Goal: Task Accomplishment & Management: Manage account settings

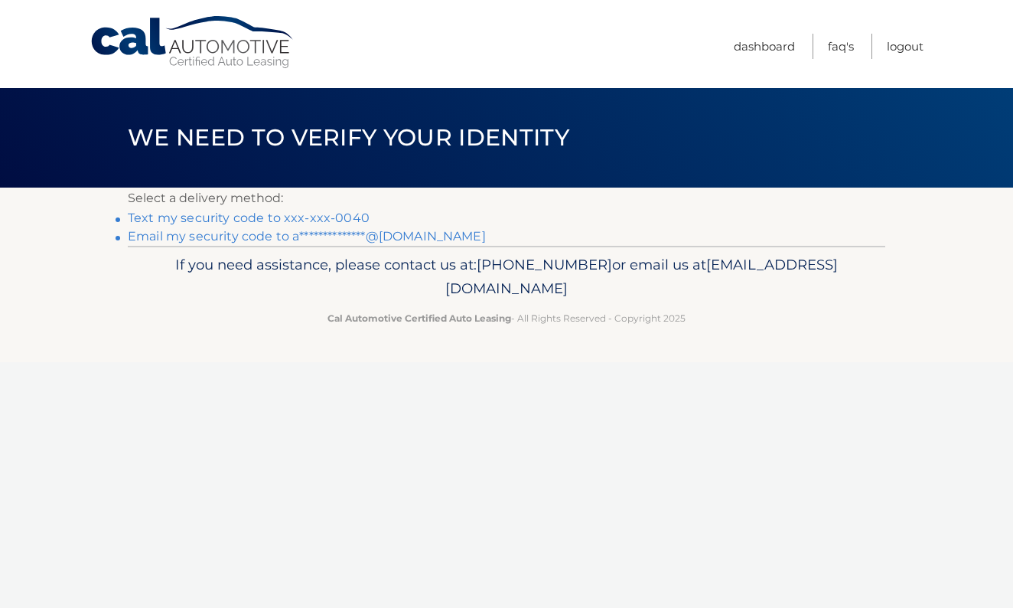
click at [661, 261] on p "If you need assistance, please contact us at: 609-807-3200 or email us at Custo…" at bounding box center [507, 276] width 738 height 49
click at [301, 220] on link "Text my security code to xxx-xxx-0040" at bounding box center [249, 217] width 242 height 15
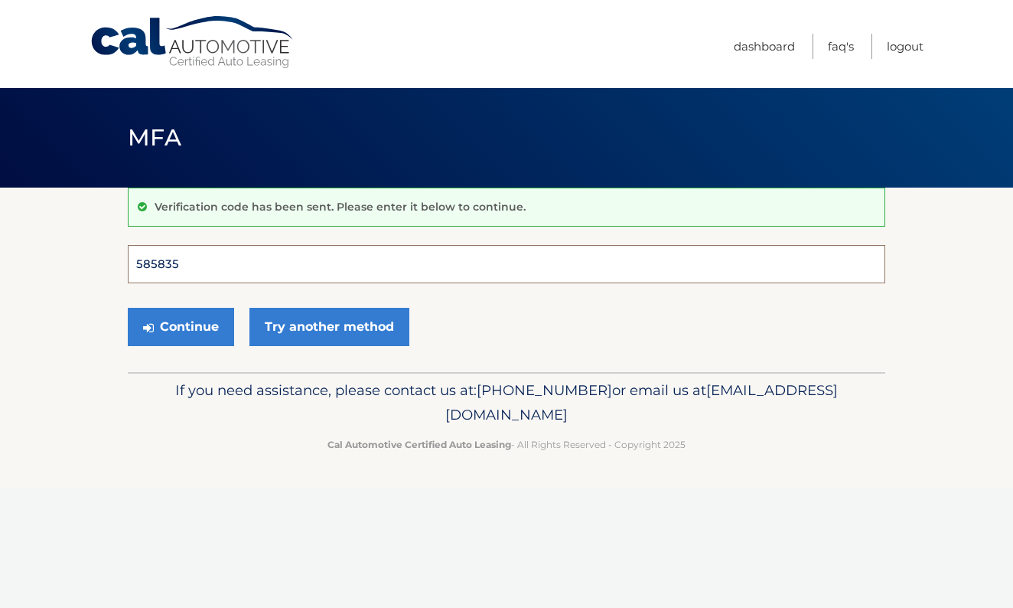
type input "585835"
click at [181, 326] on button "Continue" at bounding box center [181, 327] width 106 height 38
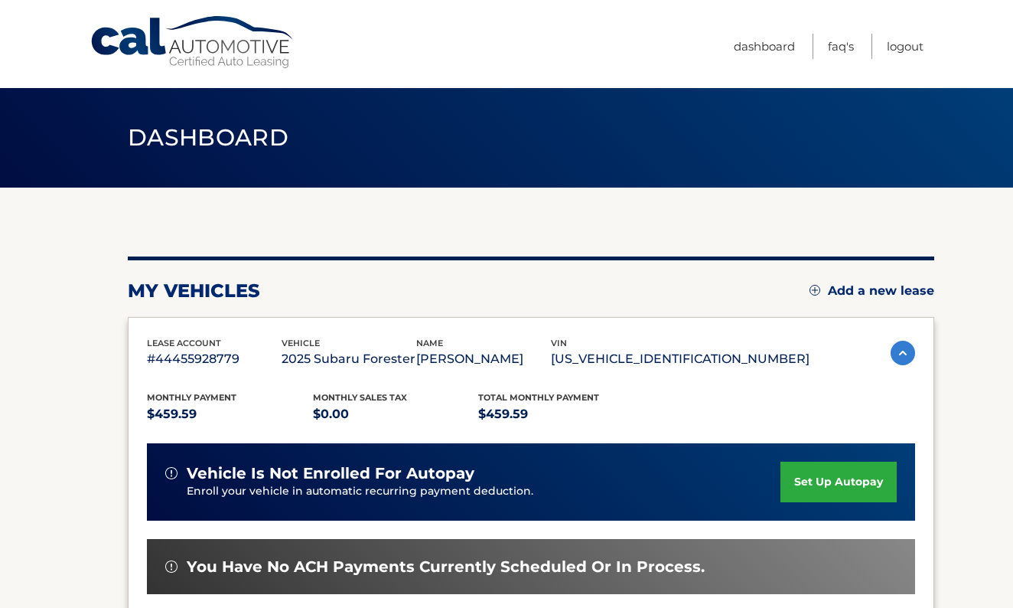
click at [829, 487] on link "set up autopay" at bounding box center [838, 481] width 116 height 41
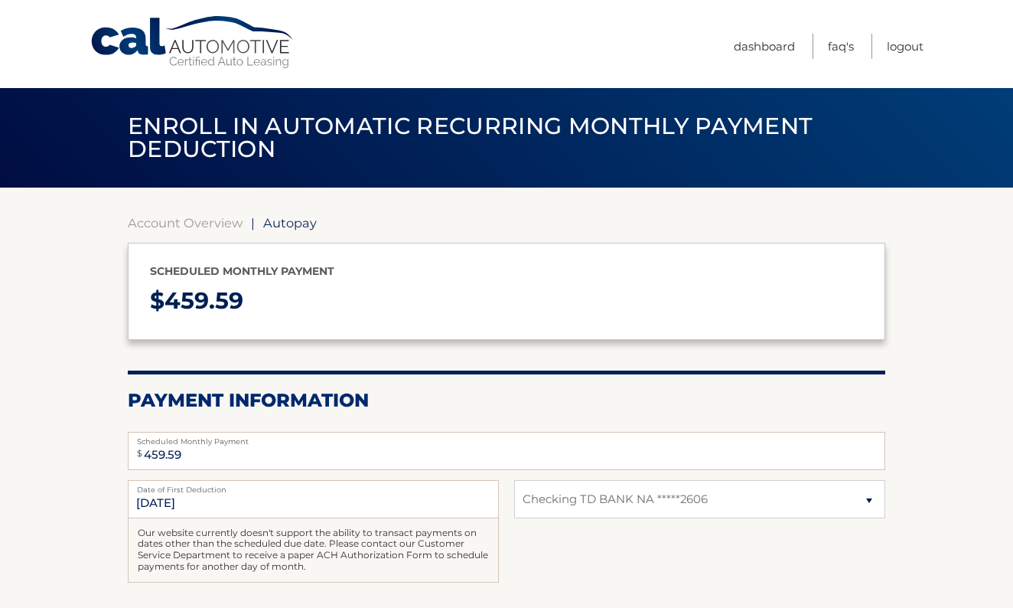
select select "ZTZhYTA0OGYtZjZjNi00YjZmLTg4ZTgtNzhmZTNhYjdiM2E0"
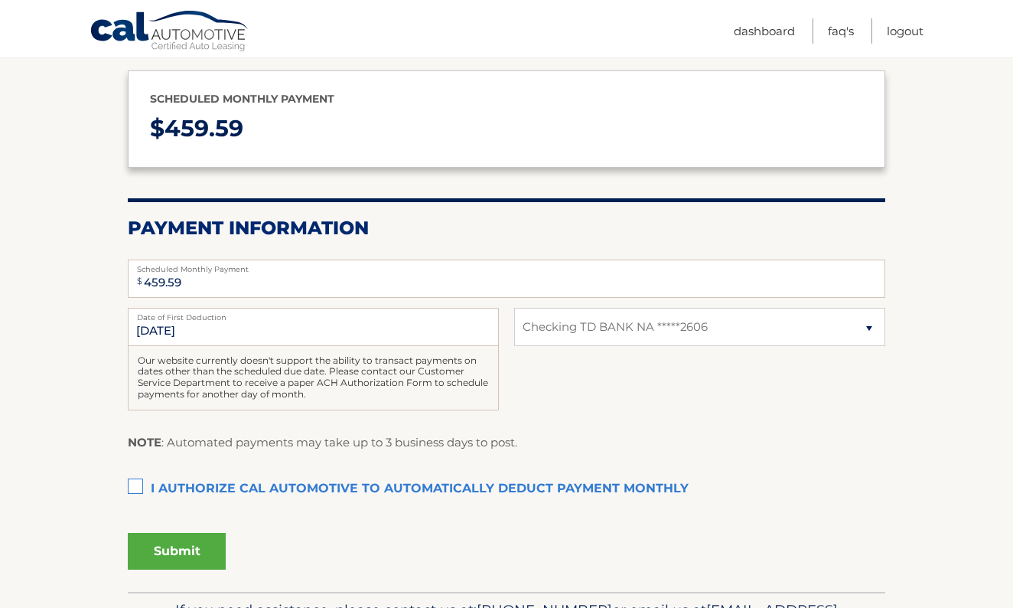
scroll to position [174, 0]
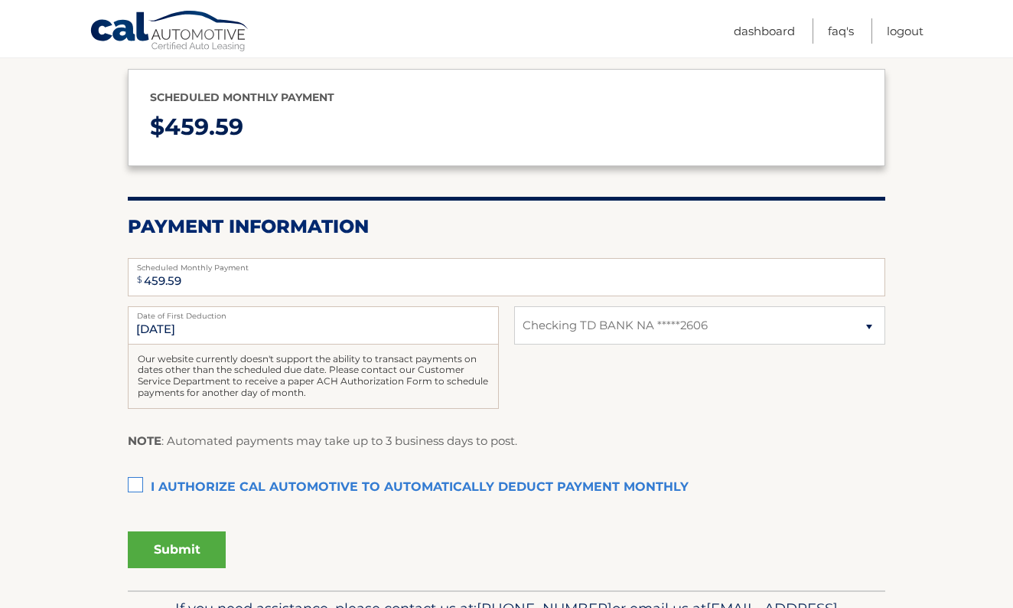
click at [134, 478] on label "I authorize cal automotive to automatically deduct payment monthly This checkbo…" at bounding box center [506, 487] width 757 height 31
click at [0, 0] on input "I authorize cal automotive to automatically deduct payment monthly This checkbo…" at bounding box center [0, 0] width 0 height 0
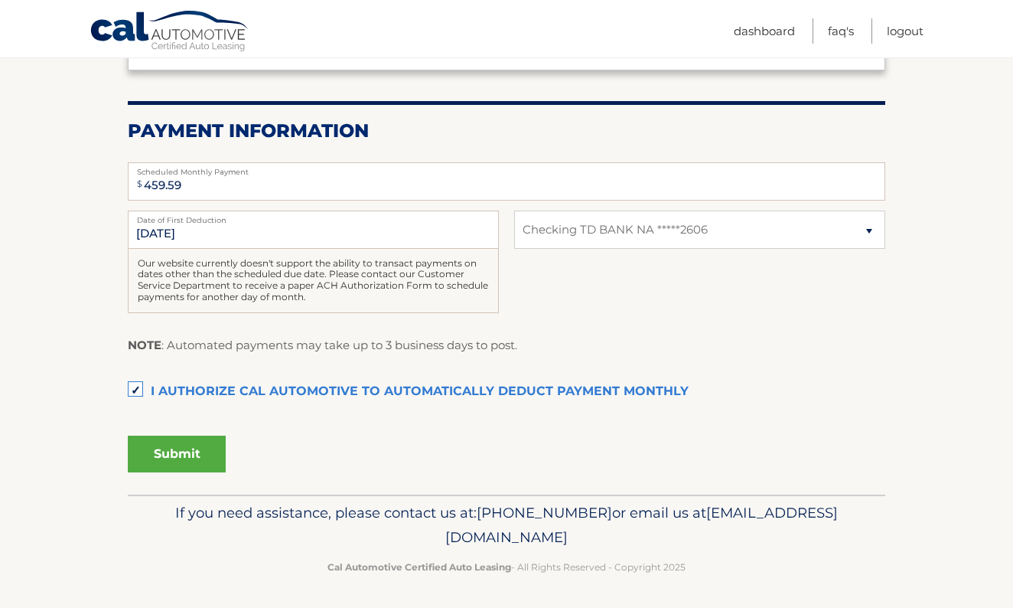
scroll to position [267, 0]
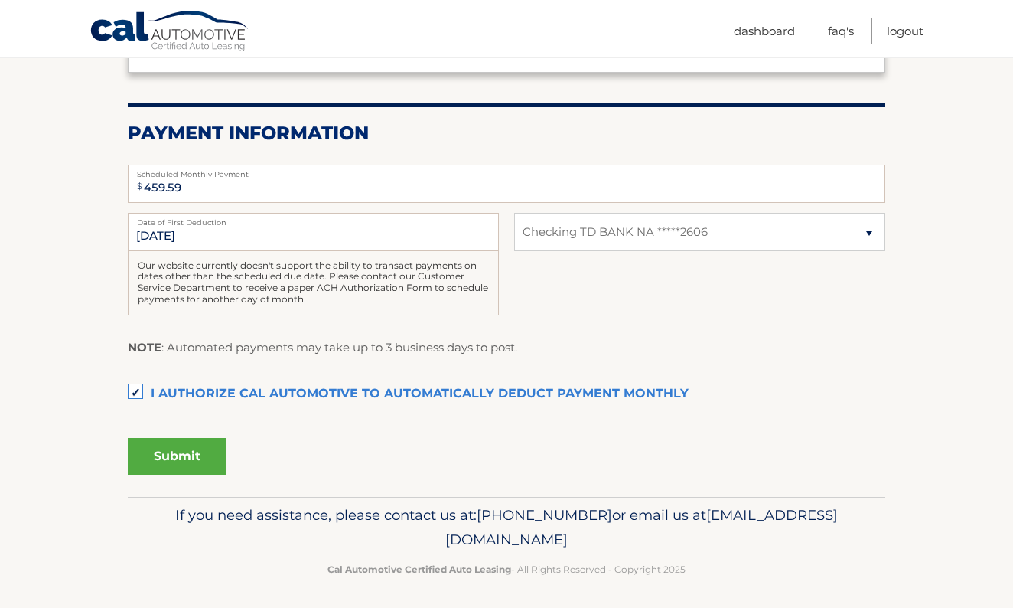
click at [169, 450] on button "Submit" at bounding box center [177, 456] width 98 height 37
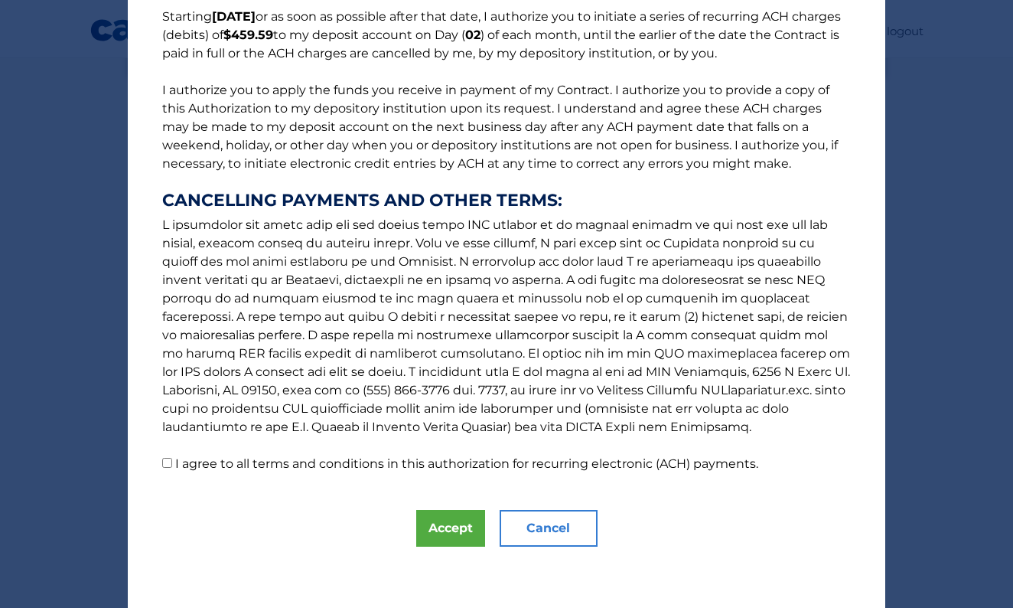
scroll to position [134, 0]
click at [168, 467] on input "I agree to all terms and conditions in this authorization for recurring electro…" at bounding box center [167, 463] width 10 height 10
checkbox input "true"
click at [548, 526] on button "Cancel" at bounding box center [549, 528] width 98 height 37
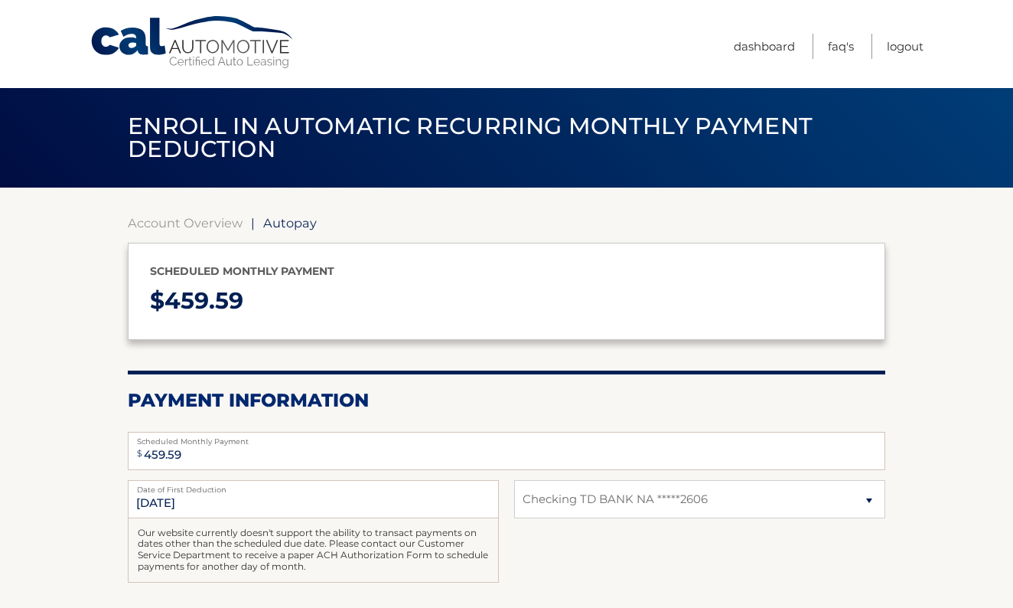
scroll to position [0, 0]
click at [897, 50] on link "Logout" at bounding box center [905, 46] width 37 height 25
